Goal: Task Accomplishment & Management: Use online tool/utility

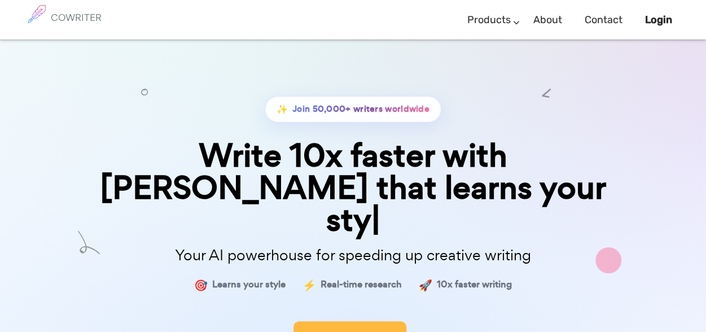
click at [337, 321] on button "Start Now" at bounding box center [350, 338] width 113 height 34
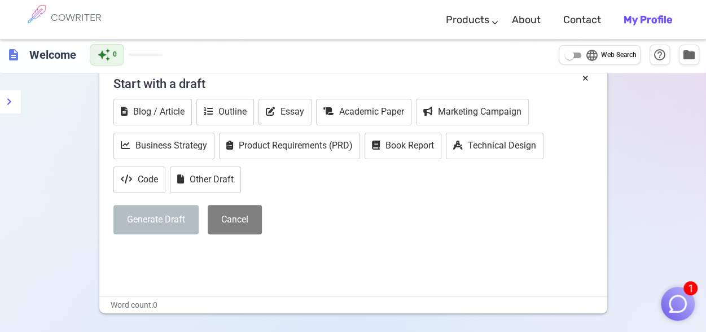
scroll to position [30, 0]
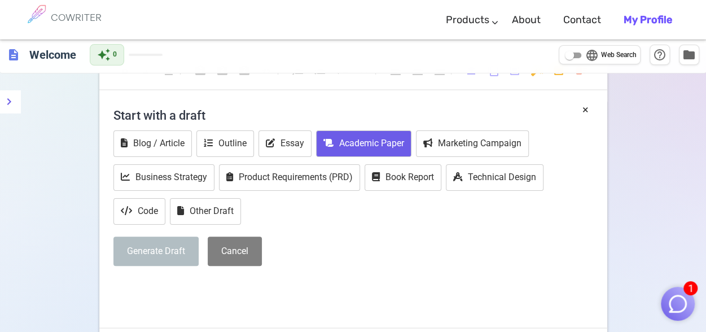
click at [386, 145] on button "Academic Paper" at bounding box center [363, 143] width 95 height 27
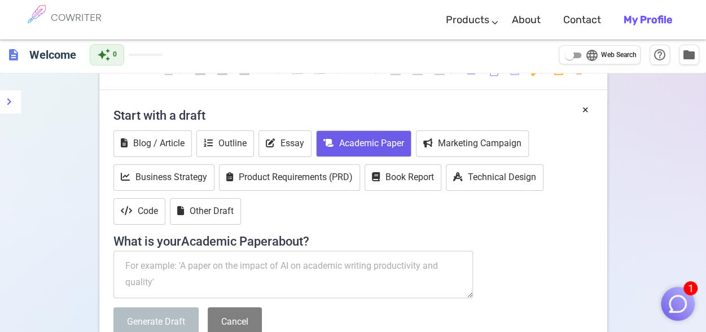
click at [154, 271] on textarea at bounding box center [293, 274] width 360 height 47
paste textarea "موقع مجاني تماماً يكتب بحث علمي مدعوم بالمراجع مكون من أكثر من 5000 كلمة في أقل…"
type textarea "موقع مجاني تماماً يكتب بحث علمي مدعوم بالمراجع مكون من أكثر من 5000 كلمة في أقل…"
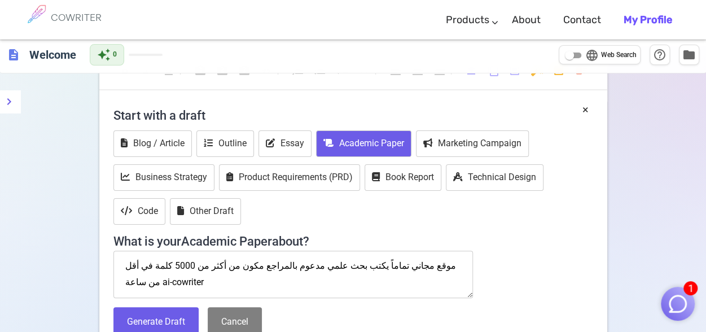
click at [178, 267] on textarea "موقع مجاني تماماً يكتب بحث علمي مدعوم بالمراجع مكون من أكثر من 5000 كلمة في أقل…" at bounding box center [293, 274] width 360 height 47
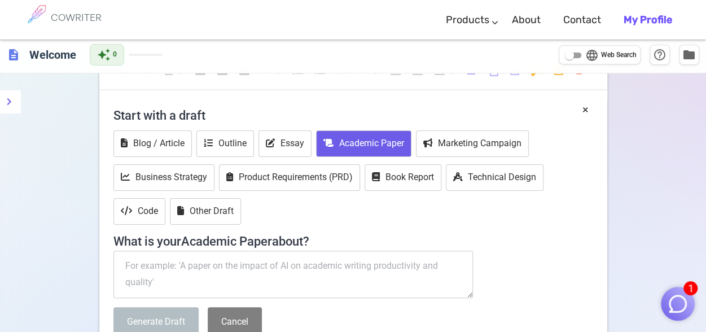
paste textarea "Challenges of peace and coexistence in [GEOGRAPHIC_DATA]"
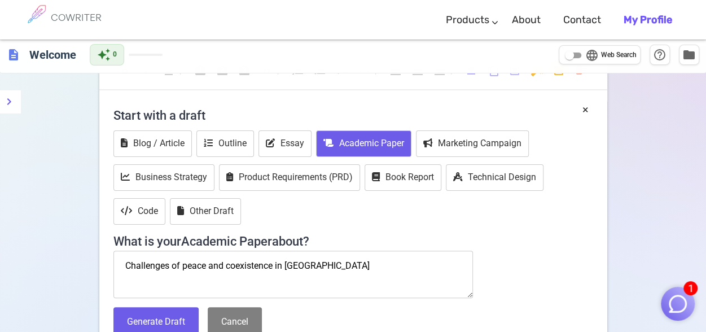
scroll to position [177, 0]
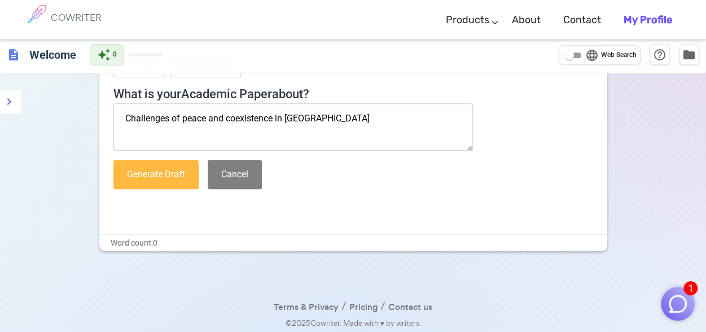
type textarea "Challenges of peace and coexistence in [GEOGRAPHIC_DATA]"
click at [161, 180] on button "Generate Draft" at bounding box center [155, 175] width 85 height 30
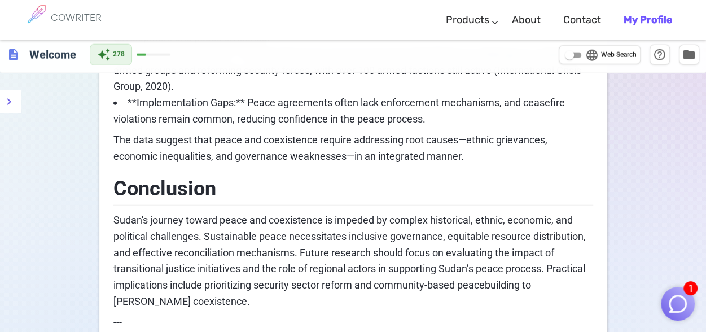
scroll to position [1302, 0]
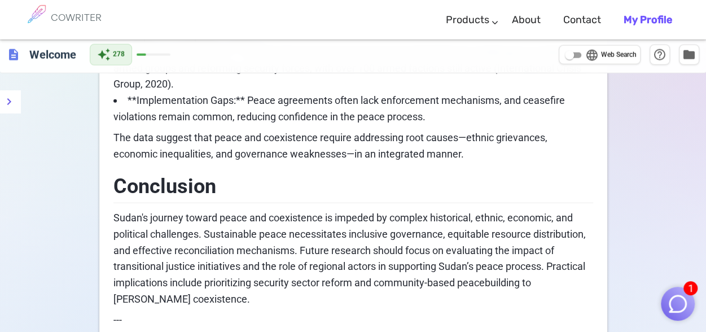
click at [483, 157] on p "The data suggest that peace and coexistence require addressing root causes—ethn…" at bounding box center [353, 146] width 480 height 33
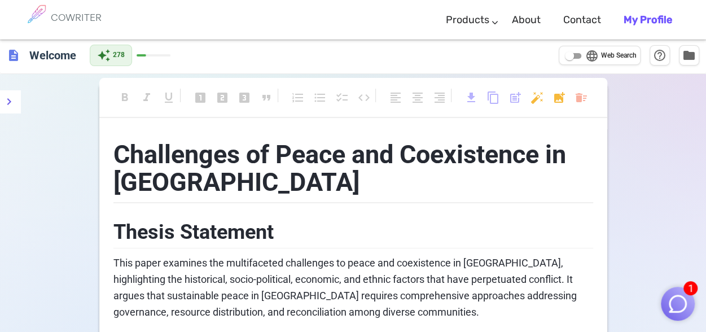
scroll to position [0, 0]
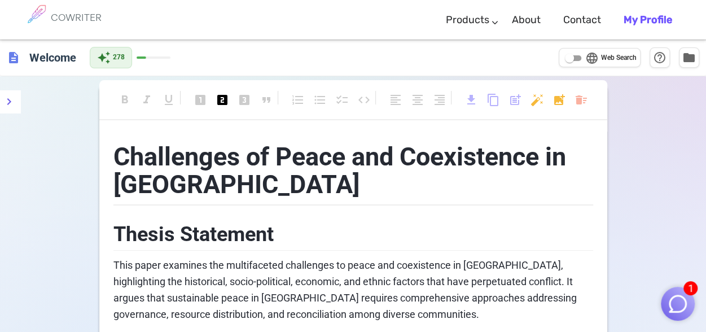
click at [115, 229] on span "Thesis Statement" at bounding box center [193, 234] width 160 height 24
click at [194, 185] on h1 "Challenges of Peace and Coexistence in [GEOGRAPHIC_DATA]" at bounding box center [353, 169] width 480 height 74
click at [332, 215] on h2 "Thesis Statement" at bounding box center [353, 233] width 480 height 37
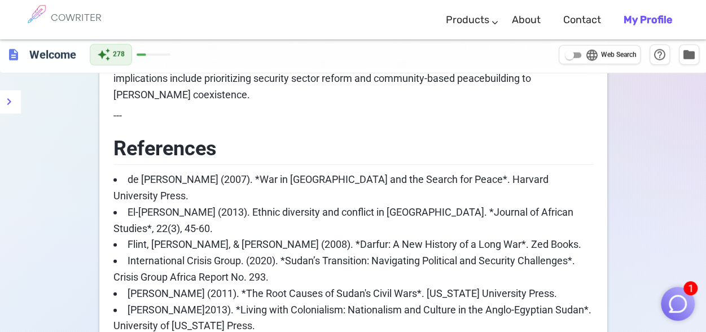
scroll to position [1716, 0]
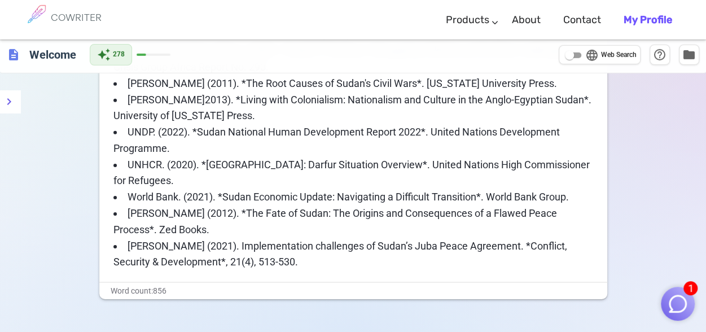
click at [678, 301] on img "button" at bounding box center [677, 303] width 21 height 21
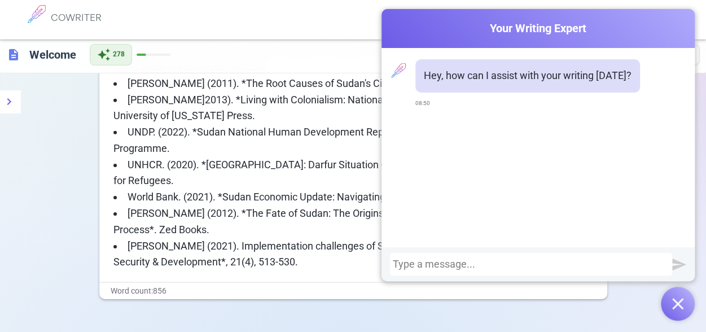
click at [541, 286] on div "Cowriter Your Writing Expert Hey, how can I assist with your writing [DATE]? 08…" at bounding box center [538, 165] width 313 height 312
click at [679, 302] on img "button" at bounding box center [677, 303] width 11 height 11
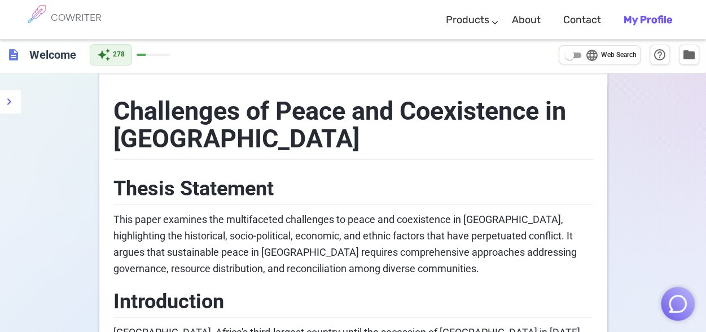
scroll to position [0, 0]
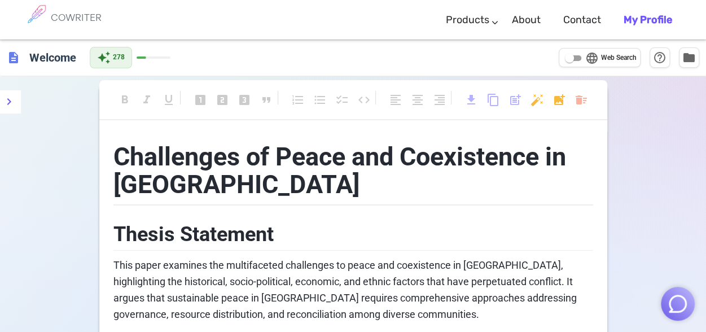
click at [621, 60] on span "Web Search" at bounding box center [619, 58] width 36 height 11
click at [590, 60] on input "language Web Search" at bounding box center [569, 58] width 41 height 14
click at [621, 60] on span "Web Search" at bounding box center [619, 58] width 36 height 11
click at [599, 60] on input "language Web Search" at bounding box center [578, 58] width 41 height 14
checkbox input "false"
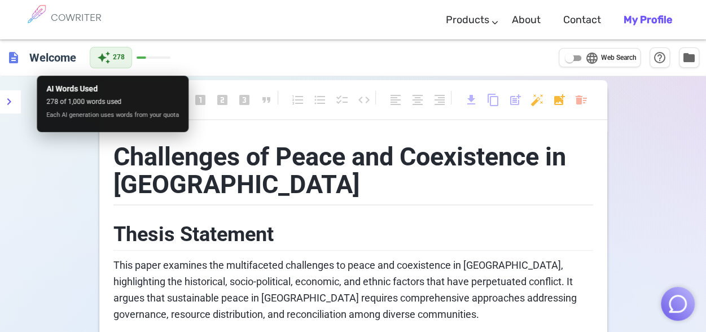
click at [138, 119] on span "Each AI generation uses words from your quota" at bounding box center [112, 115] width 133 height 10
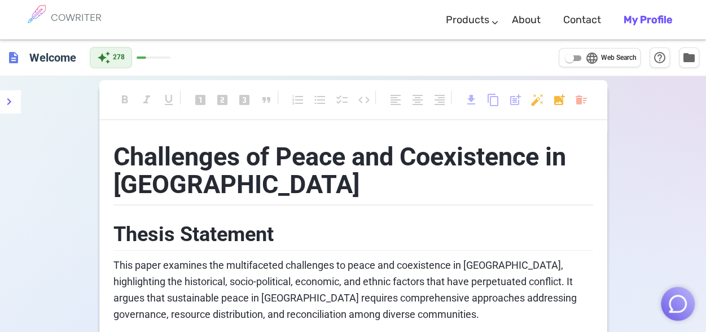
click at [206, 186] on h1 "Challenges of Peace and Coexistence in [GEOGRAPHIC_DATA]" at bounding box center [353, 169] width 480 height 74
click at [295, 239] on h2 "Thesis Statement" at bounding box center [353, 233] width 480 height 37
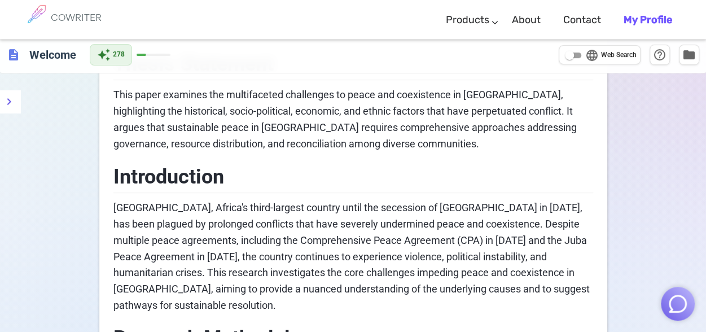
scroll to position [140, 0]
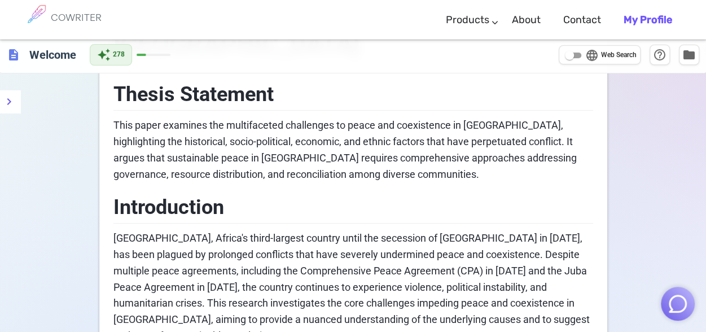
click at [320, 169] on span "This paper examines the multifaceted challenges to peace and coexistence in [GE…" at bounding box center [346, 149] width 466 height 60
click at [284, 199] on h2 "Introduction" at bounding box center [353, 205] width 480 height 37
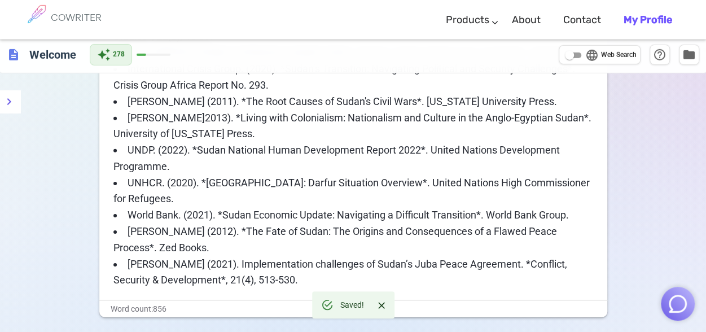
scroll to position [1716, 0]
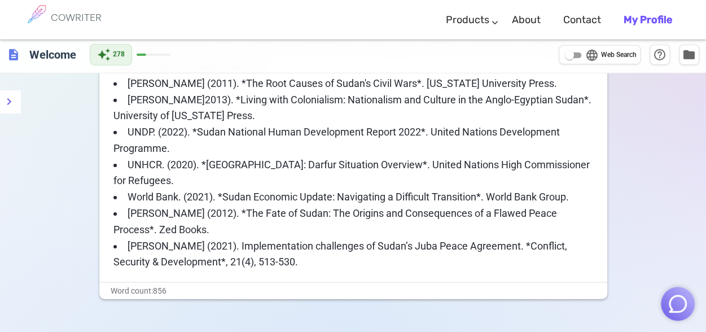
click at [264, 238] on li "[PERSON_NAME] (2021). Implementation challenges of Sudan’s Juba Peace Agreement…" at bounding box center [353, 254] width 480 height 33
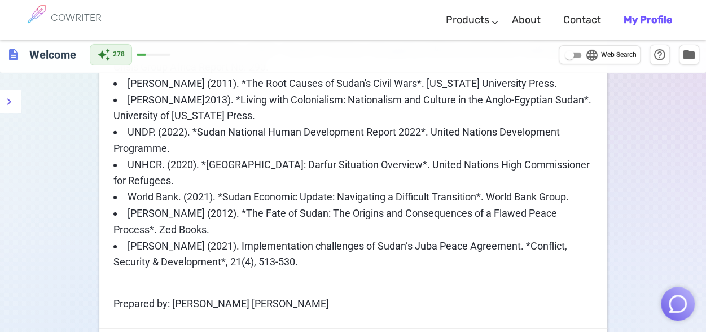
click at [119, 298] on span "Prepared by: [PERSON_NAME] [PERSON_NAME]" at bounding box center [221, 304] width 216 height 12
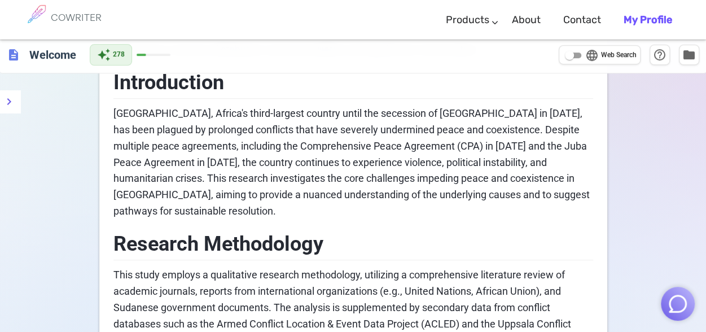
scroll to position [0, 0]
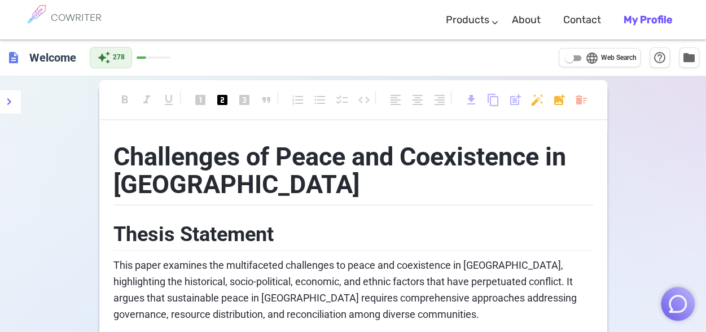
click at [325, 242] on h2 "Thesis Statement" at bounding box center [353, 233] width 480 height 37
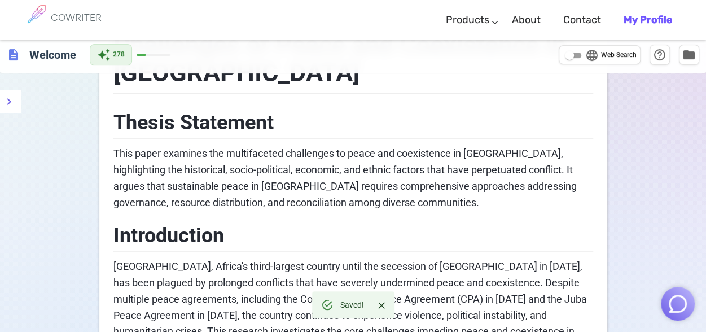
scroll to position [117, 0]
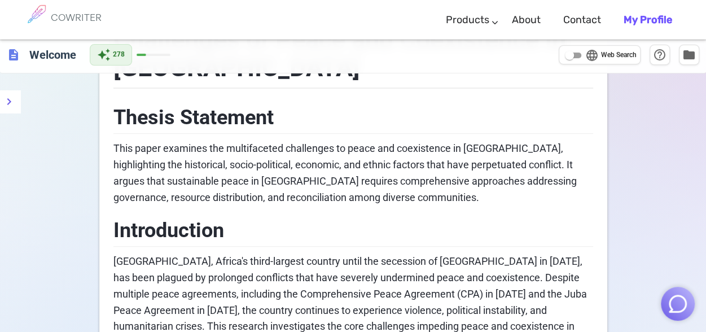
click at [487, 176] on span "This paper examines the multifaceted challenges to peace and coexistence in [GE…" at bounding box center [346, 172] width 466 height 60
click at [692, 58] on span "folder" at bounding box center [690, 54] width 14 height 14
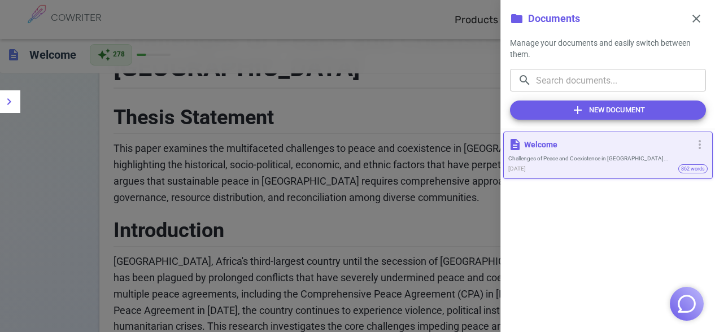
click at [387, 70] on div at bounding box center [357, 166] width 715 height 332
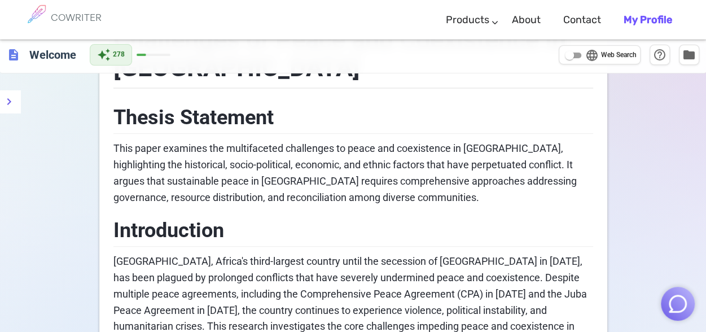
click at [545, 105] on h2 "Thesis Statement" at bounding box center [353, 116] width 480 height 37
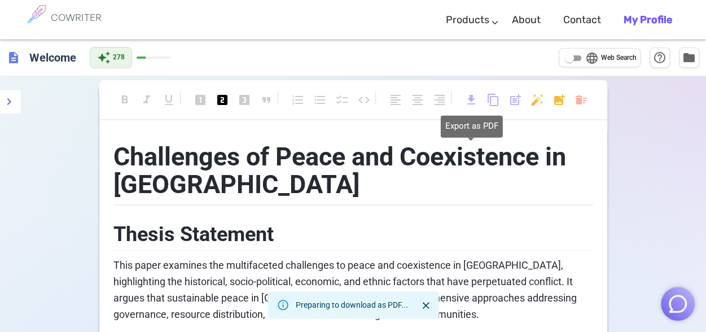
click at [471, 104] on span "download" at bounding box center [472, 100] width 14 height 14
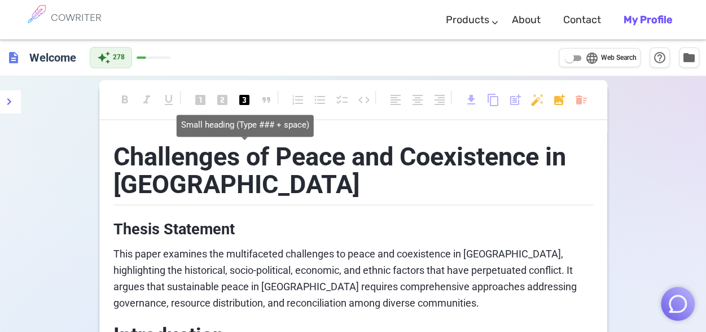
click at [244, 98] on span "looks_3" at bounding box center [245, 100] width 14 height 14
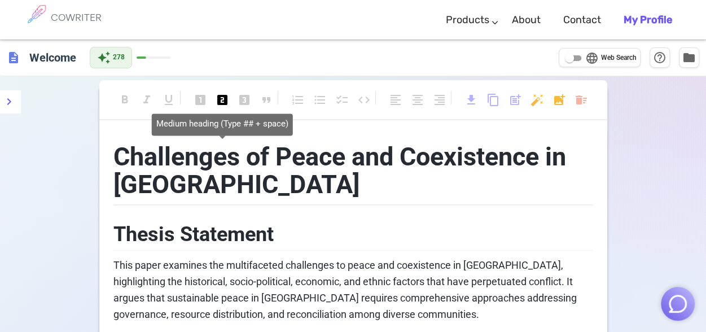
click at [222, 101] on span "looks_two" at bounding box center [223, 100] width 14 height 14
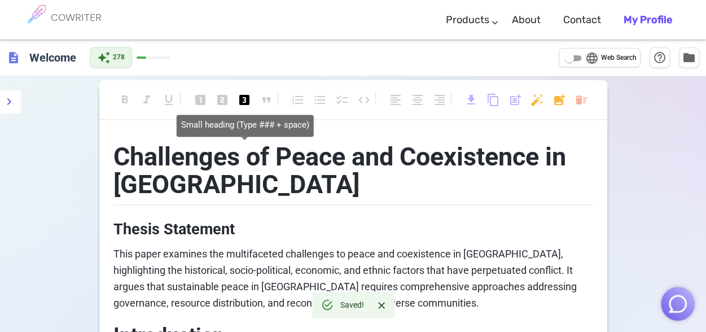
click at [245, 99] on span "looks_3" at bounding box center [245, 100] width 14 height 14
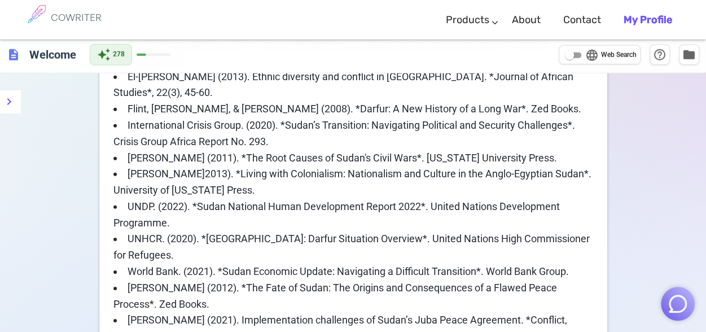
scroll to position [1633, 0]
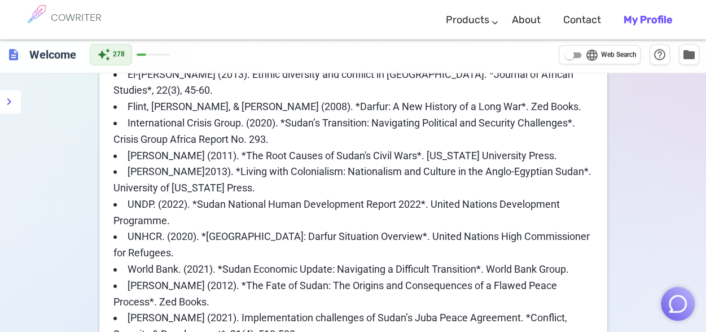
click at [155, 56] on div "auto_awesome 278" at bounding box center [130, 54] width 81 height 21
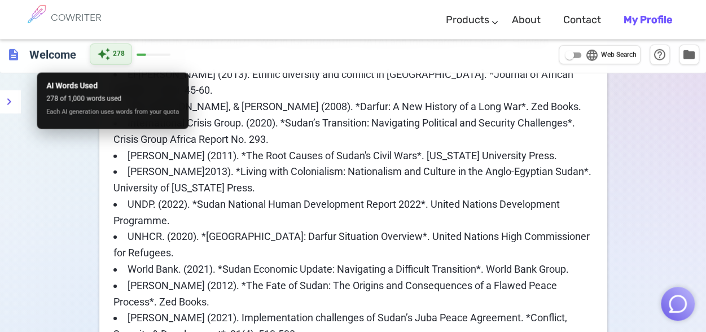
click at [113, 56] on div "auto_awesome 278" at bounding box center [111, 53] width 42 height 21
click at [114, 110] on span "Each AI generation uses words from your quota" at bounding box center [112, 112] width 133 height 10
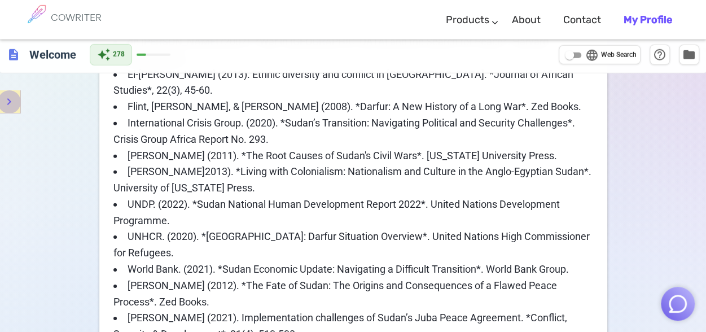
click at [11, 99] on icon "menu" at bounding box center [9, 102] width 14 height 14
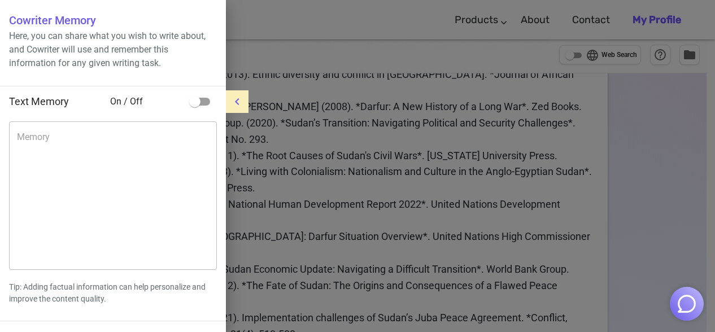
click at [279, 159] on div at bounding box center [357, 166] width 715 height 332
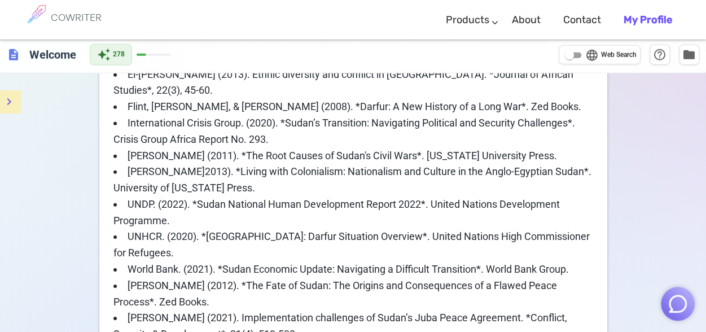
click at [315, 196] on li "UNDP. (2022). *Sudan National Human Development Report 2022*. United Nations De…" at bounding box center [353, 212] width 480 height 33
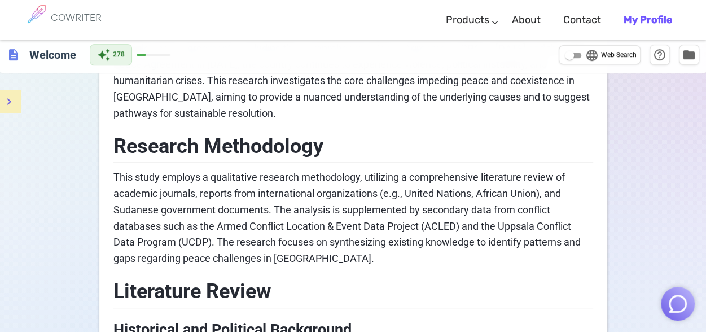
scroll to position [350, 0]
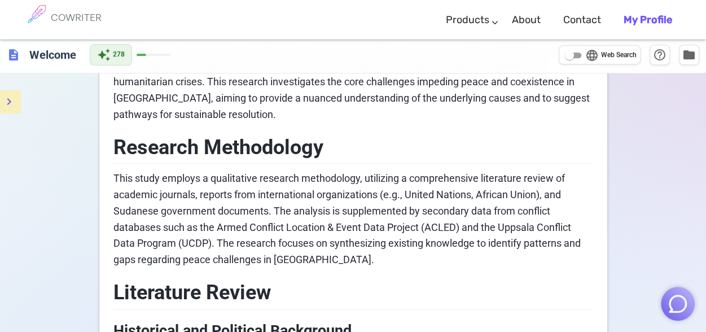
click at [705, 29] on div "COWRITER Products Writing Marketing Emails Images (soon) About Contact My Profi…" at bounding box center [353, 20] width 706 height 40
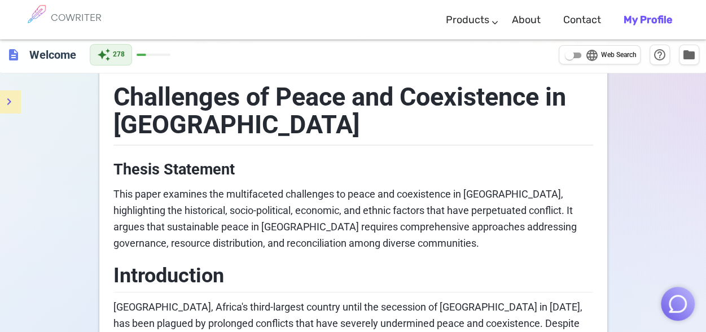
scroll to position [0, 0]
